Goal: Task Accomplishment & Management: Complete application form

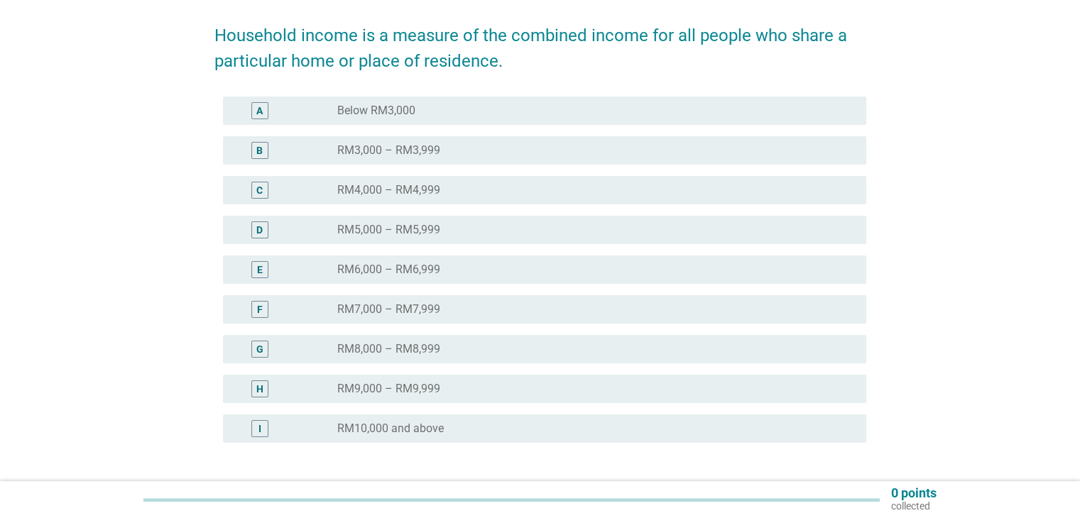
scroll to position [213, 0]
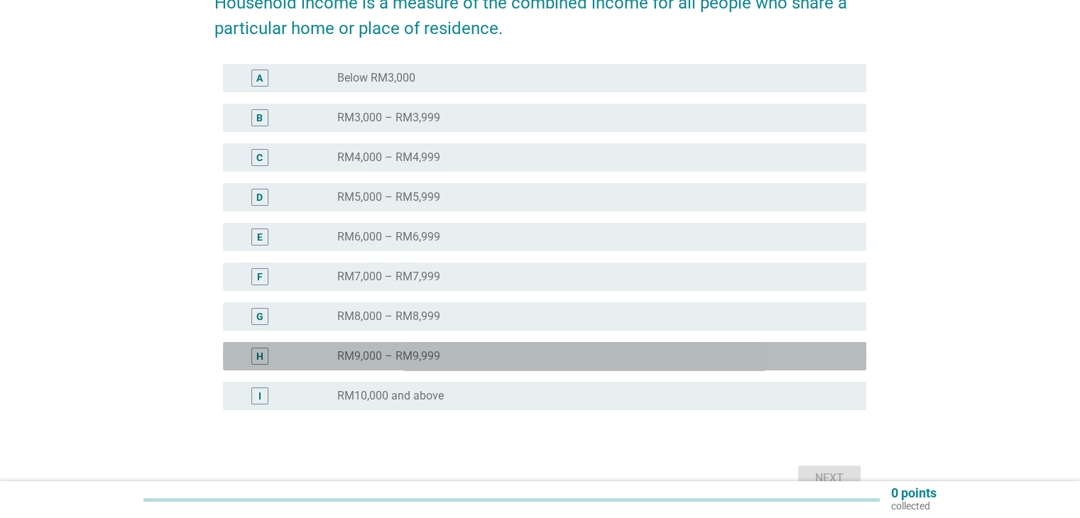
click at [268, 353] on div "H" at bounding box center [259, 356] width 17 height 17
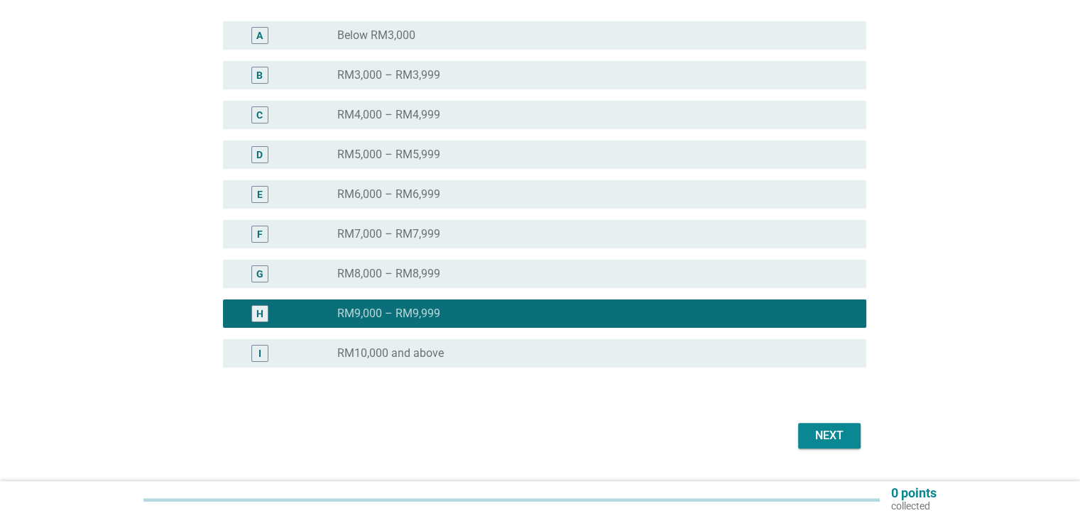
scroll to position [291, 0]
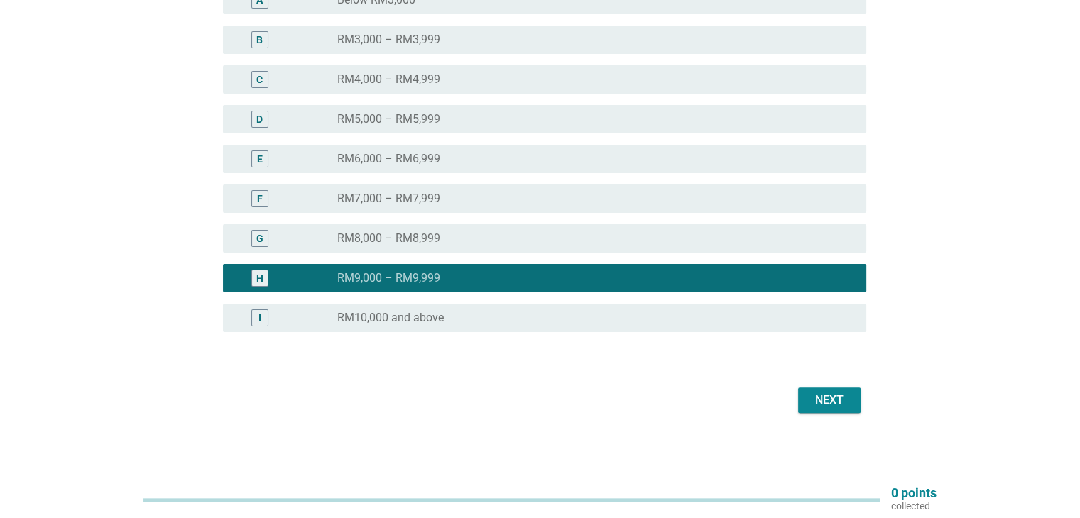
click at [835, 414] on div "Next" at bounding box center [540, 401] width 652 height 34
drag, startPoint x: 835, startPoint y: 401, endPoint x: 852, endPoint y: 403, distance: 17.1
click at [835, 401] on div "Next" at bounding box center [830, 400] width 40 height 17
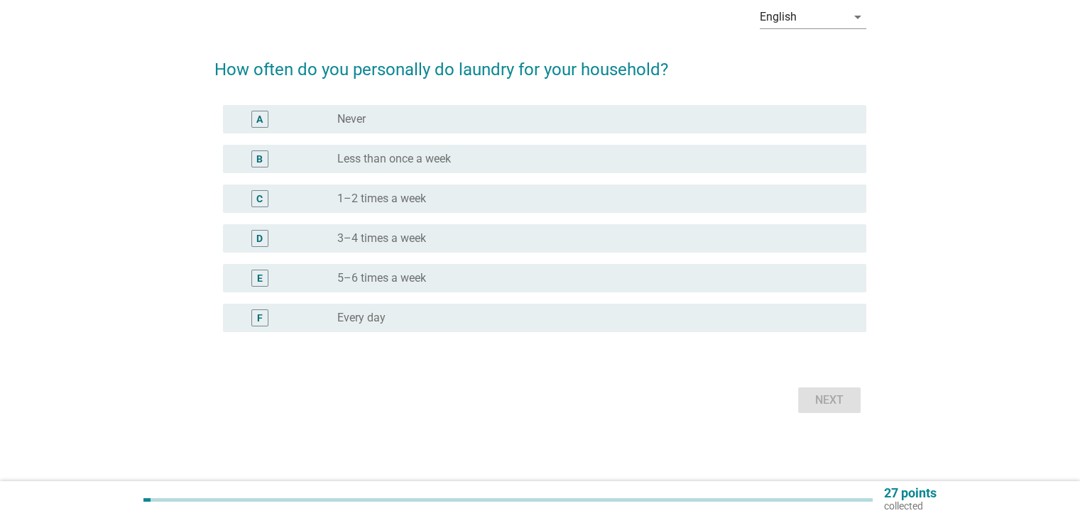
scroll to position [0, 0]
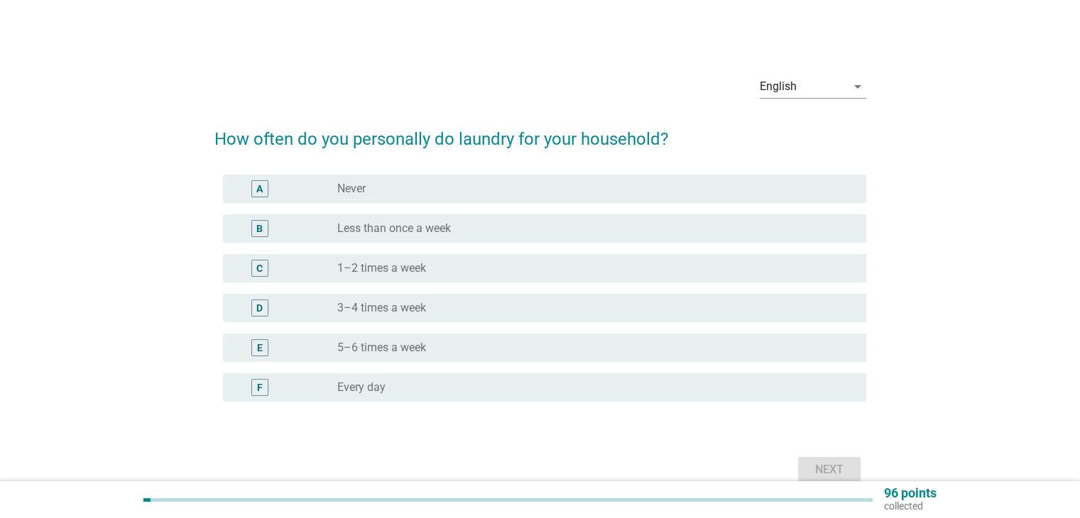
click at [449, 271] on div "radio_button_unchecked 1–2 times a week" at bounding box center [590, 268] width 506 height 14
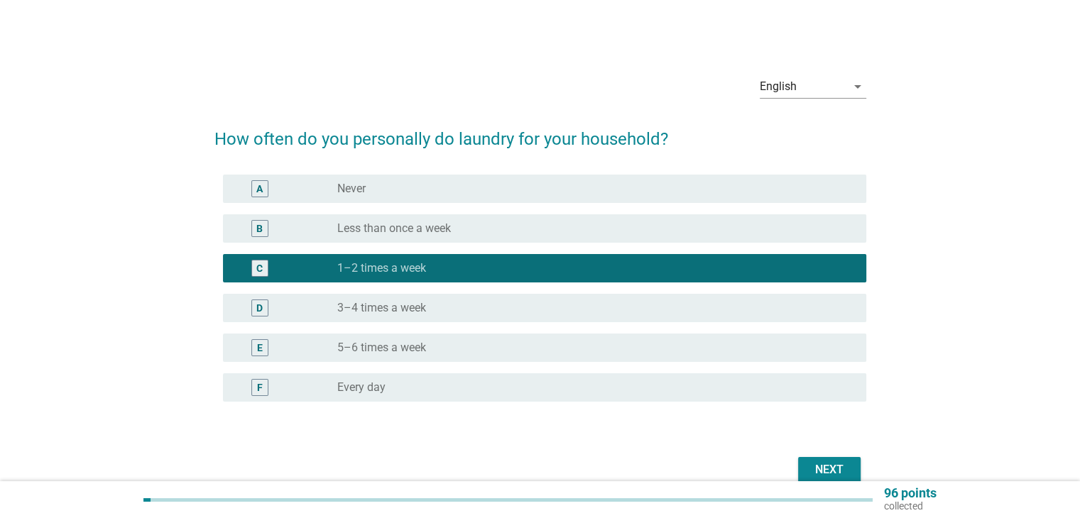
click at [841, 472] on div "Next" at bounding box center [830, 470] width 40 height 17
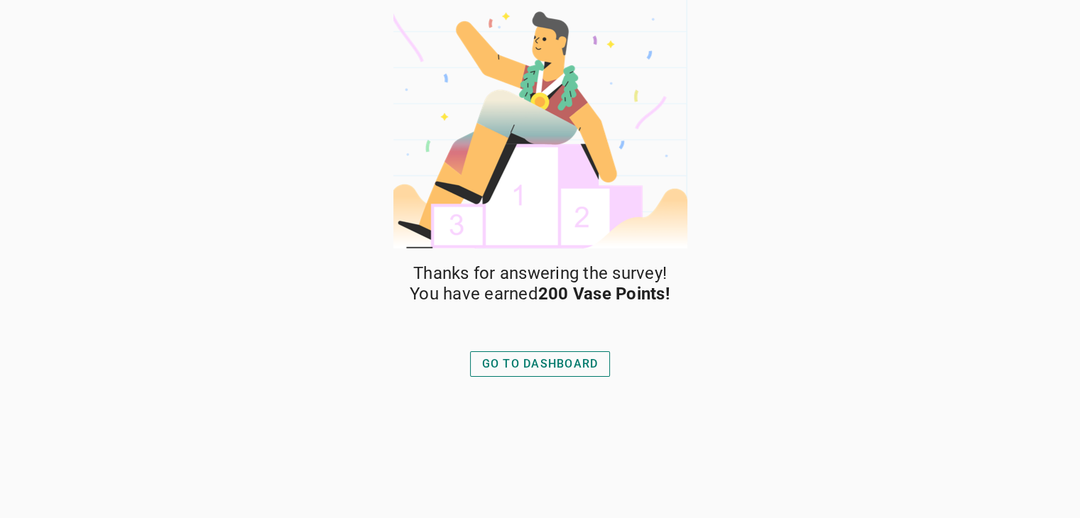
click at [565, 364] on div "GO TO DASHBOARD" at bounding box center [540, 364] width 116 height 17
